Goal: Transaction & Acquisition: Purchase product/service

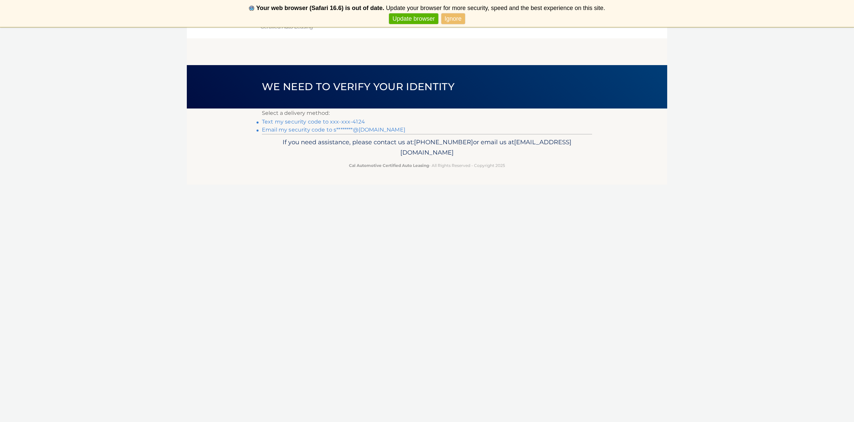
click at [351, 120] on link "Text my security code to xxx-xxx-4124" at bounding box center [313, 121] width 103 height 6
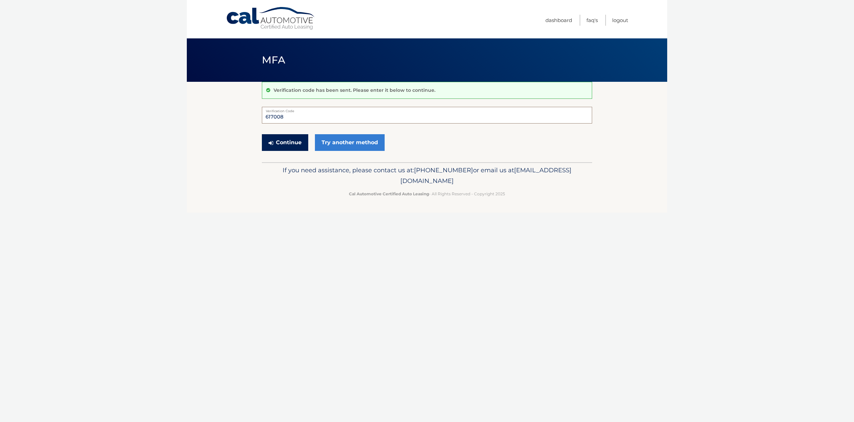
type input "617008"
click at [289, 144] on button "Continue" at bounding box center [285, 142] width 46 height 17
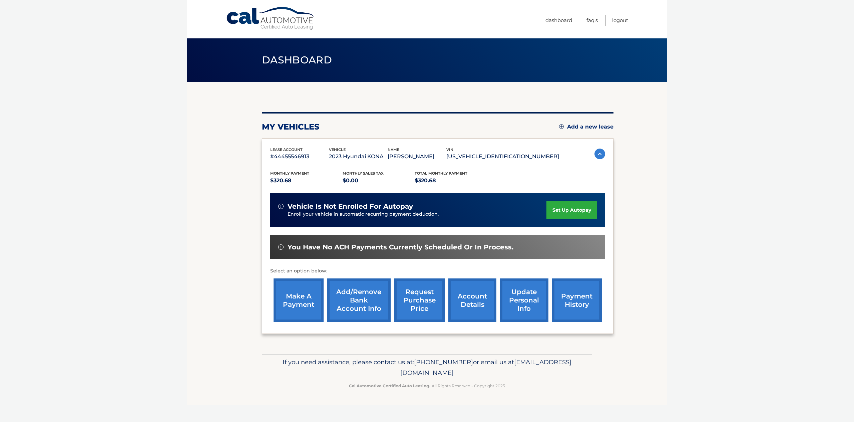
click at [303, 303] on link "make a payment" at bounding box center [298, 300] width 50 height 44
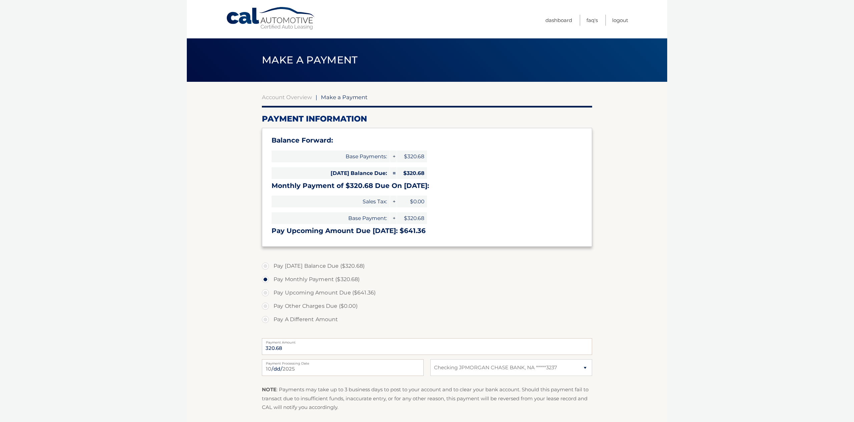
select select "OTJkNjE5ZWUtM2MzZS00MGJlLWIzNjYtMGYyYmZhODEzYTY5"
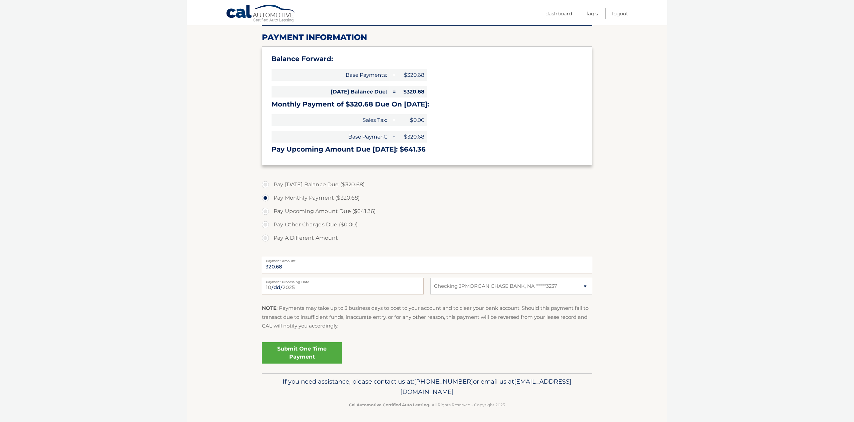
scroll to position [81, 0]
click at [309, 352] on link "Submit One Time Payment" at bounding box center [302, 352] width 80 height 21
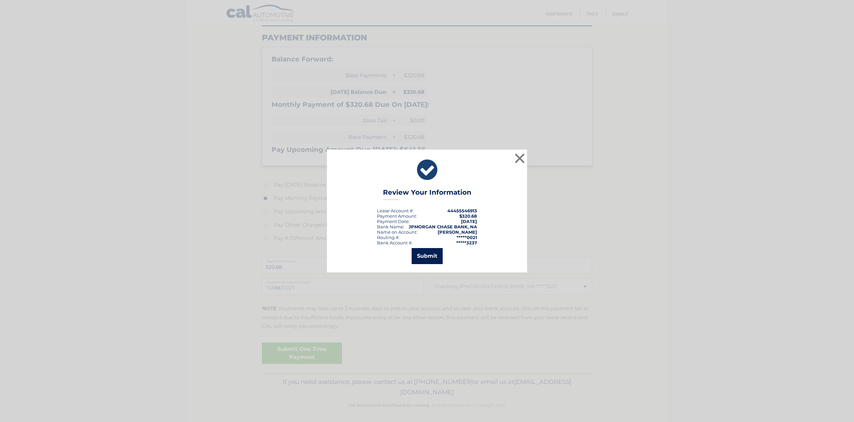
click at [431, 256] on button "Submit" at bounding box center [427, 256] width 31 height 16
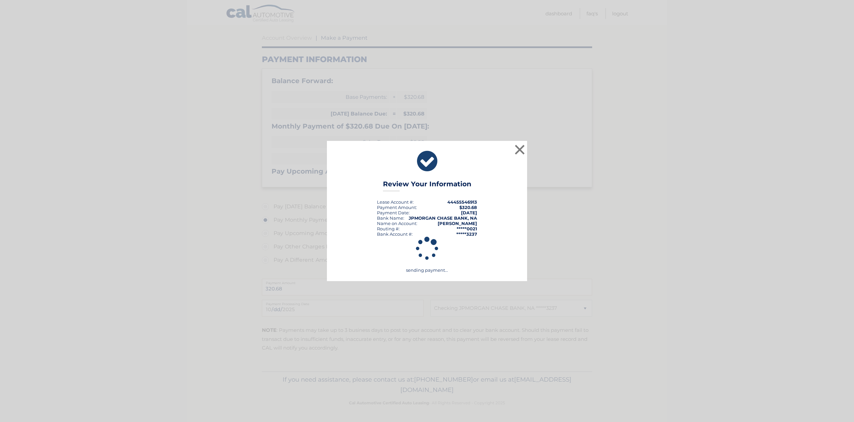
scroll to position [57, 0]
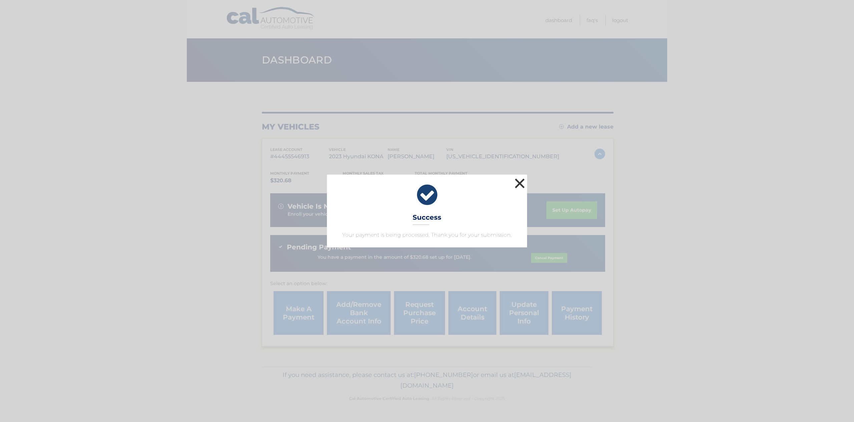
click at [517, 184] on button "×" at bounding box center [519, 182] width 13 height 13
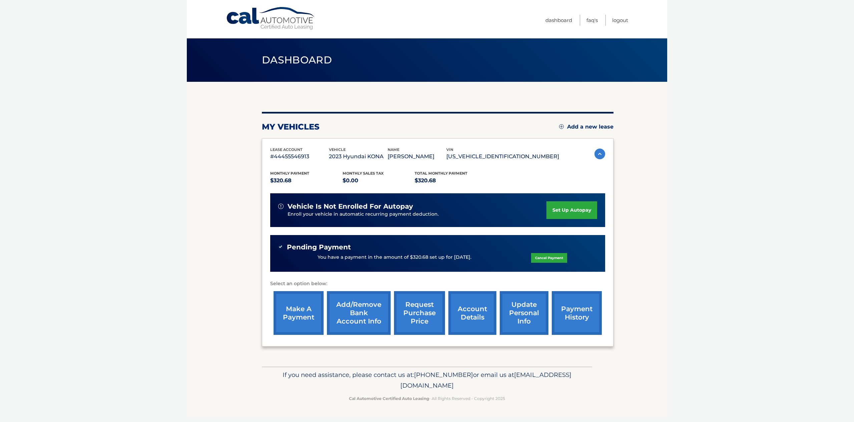
click at [466, 312] on link "account details" at bounding box center [472, 313] width 48 height 44
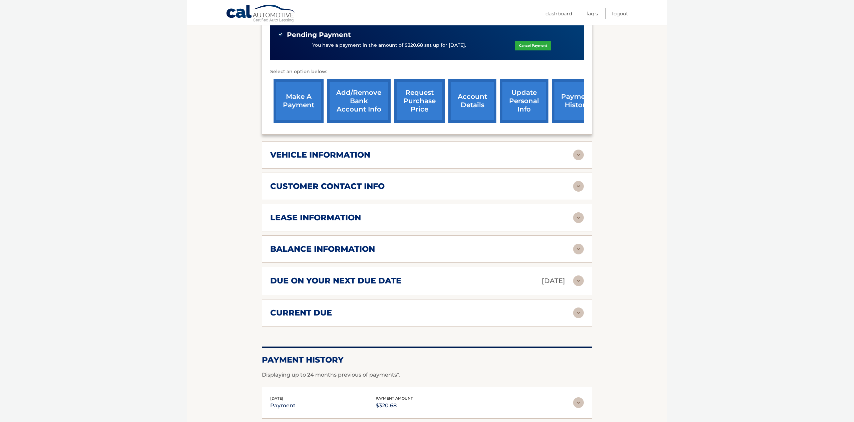
scroll to position [230, 0]
click at [577, 212] on img at bounding box center [578, 217] width 11 height 11
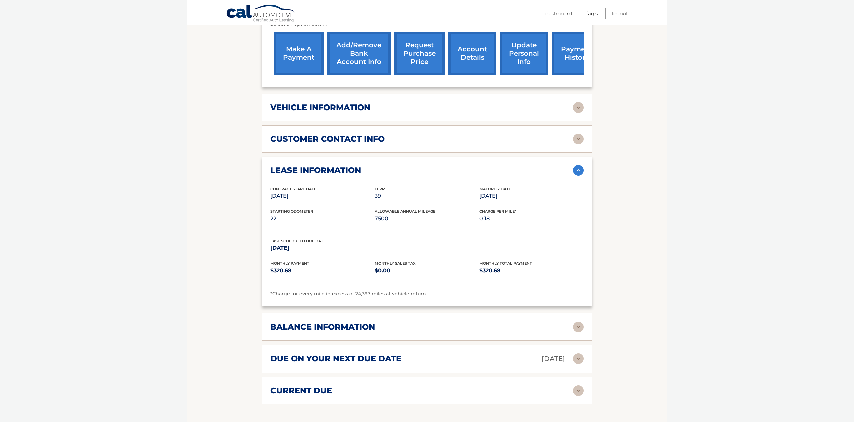
scroll to position [278, 0]
